Goal: Task Accomplishment & Management: Use online tool/utility

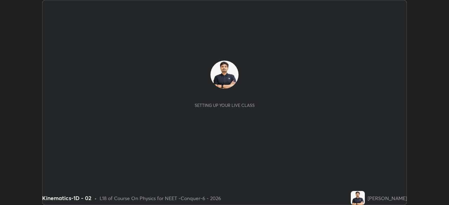
scroll to position [205, 448]
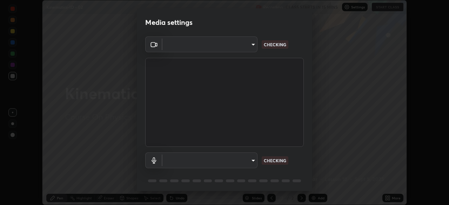
click at [237, 49] on body "Erase all Kinematics-1D - 02 Recording CLASS STARTS IN 15 MINS Settings START C…" at bounding box center [224, 102] width 449 height 205
click at [235, 47] on div at bounding box center [224, 102] width 449 height 205
type input "ad23c5e1eec40c929e15baf649206283bee037f2ec2e6fc856d192bb2adaae55"
type input "bacd120e2728bcaa93de399d5b14713bfd4da43ca453c7f8d7901db11a0ced92"
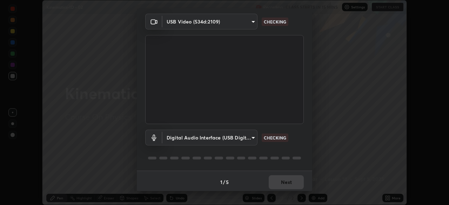
scroll to position [25, 0]
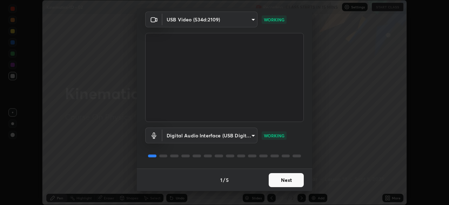
click at [284, 179] on button "Next" at bounding box center [286, 180] width 35 height 14
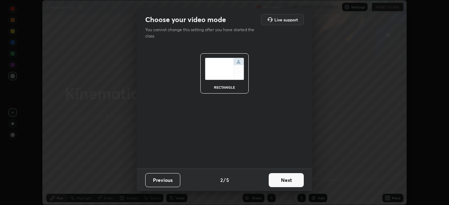
scroll to position [0, 0]
click at [288, 178] on button "Next" at bounding box center [286, 180] width 35 height 14
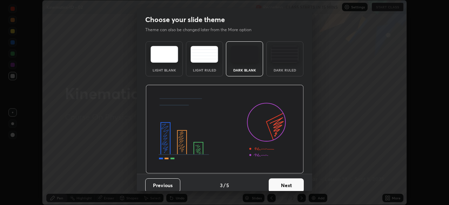
click at [293, 184] on button "Next" at bounding box center [286, 185] width 35 height 14
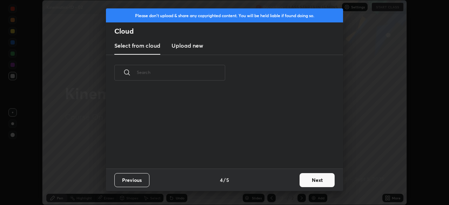
click at [301, 183] on button "Next" at bounding box center [316, 180] width 35 height 14
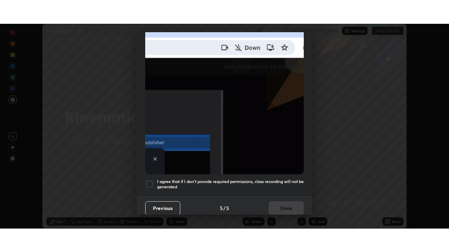
scroll to position [168, 0]
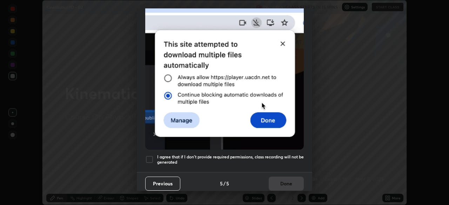
click at [152, 157] on div at bounding box center [149, 159] width 8 height 8
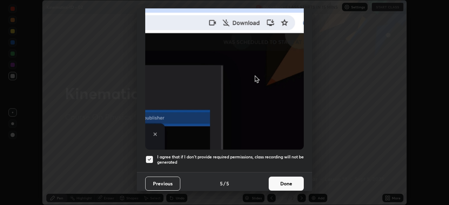
click at [281, 181] on button "Done" at bounding box center [286, 184] width 35 height 14
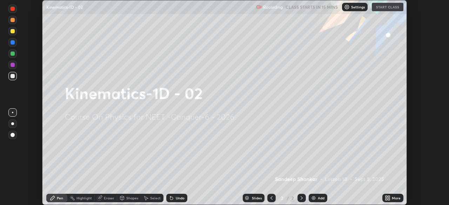
click at [386, 196] on icon at bounding box center [386, 197] width 2 height 2
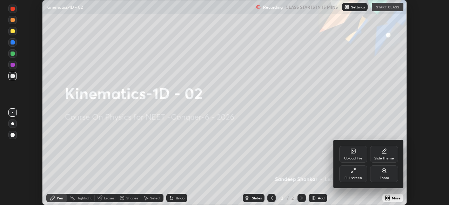
click at [355, 178] on div "Full screen" at bounding box center [353, 178] width 18 height 4
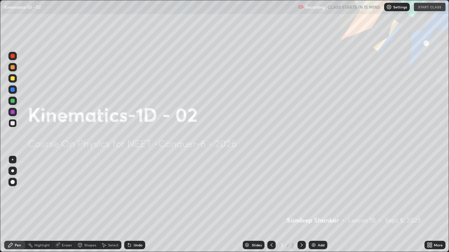
scroll to position [252, 449]
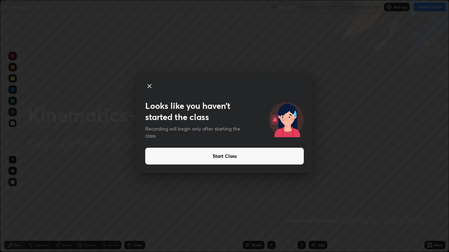
click at [184, 155] on button "Start Class" at bounding box center [224, 156] width 158 height 17
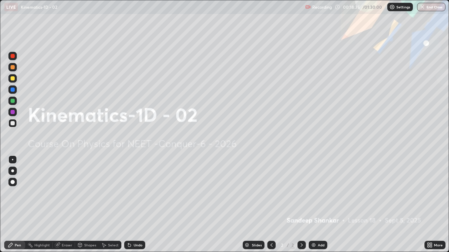
click at [393, 7] on img at bounding box center [392, 7] width 6 height 6
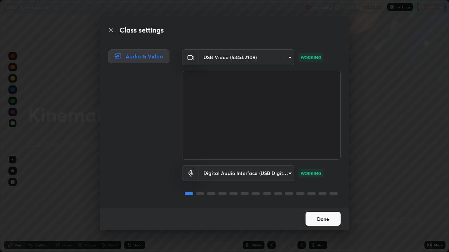
click at [365, 196] on div "Class settings Audio & Video USB Video (534d:2109) ad23c5e1eec40c929e15baf64920…" at bounding box center [224, 126] width 449 height 252
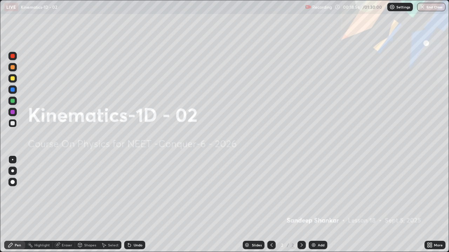
click at [427, 7] on button "End Class" at bounding box center [431, 7] width 28 height 8
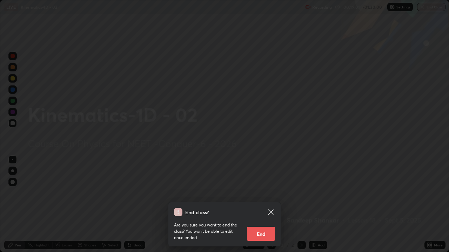
click at [271, 205] on icon at bounding box center [270, 212] width 8 height 8
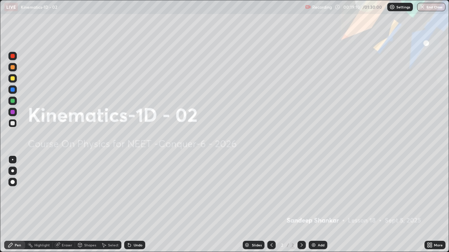
click at [430, 6] on button "End Class" at bounding box center [431, 7] width 28 height 8
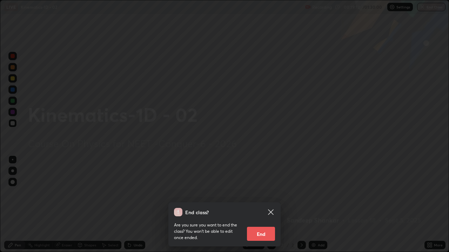
click at [269, 205] on button "End" at bounding box center [261, 234] width 28 height 14
